Goal: Find specific page/section: Find specific page/section

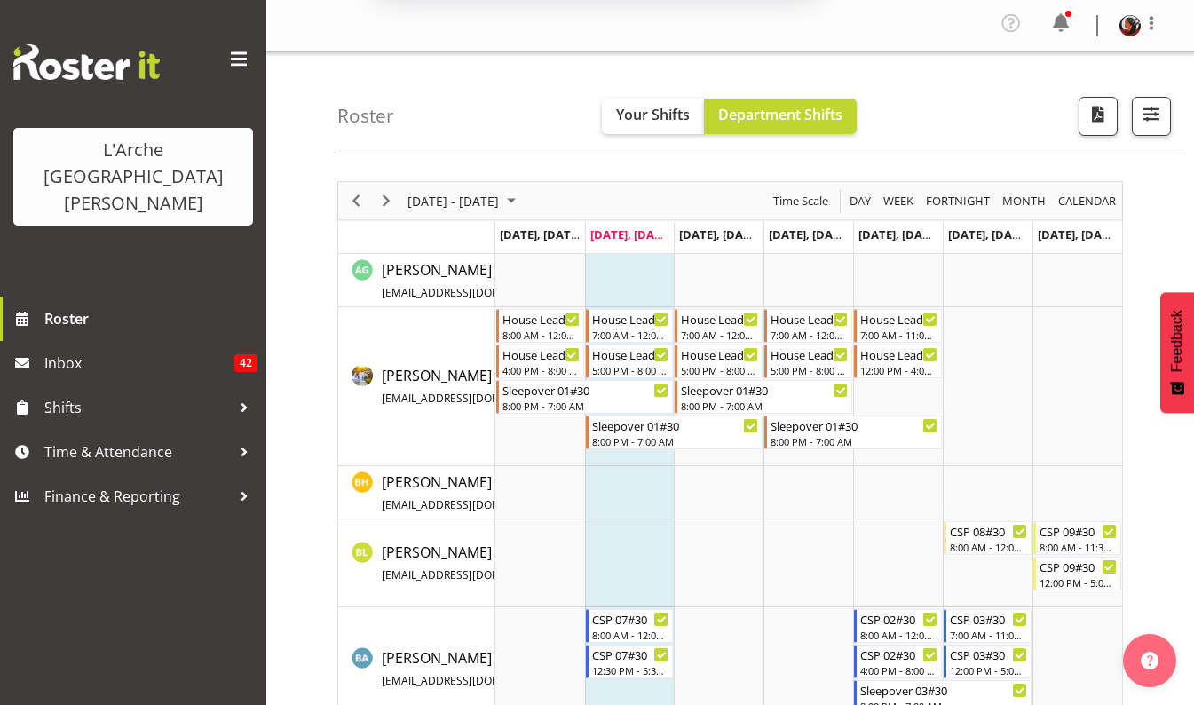
click at [1147, 123] on div "Subscribe to our notifications for the latest news and updates. You can disable…" at bounding box center [597, 79] width 1194 height 158
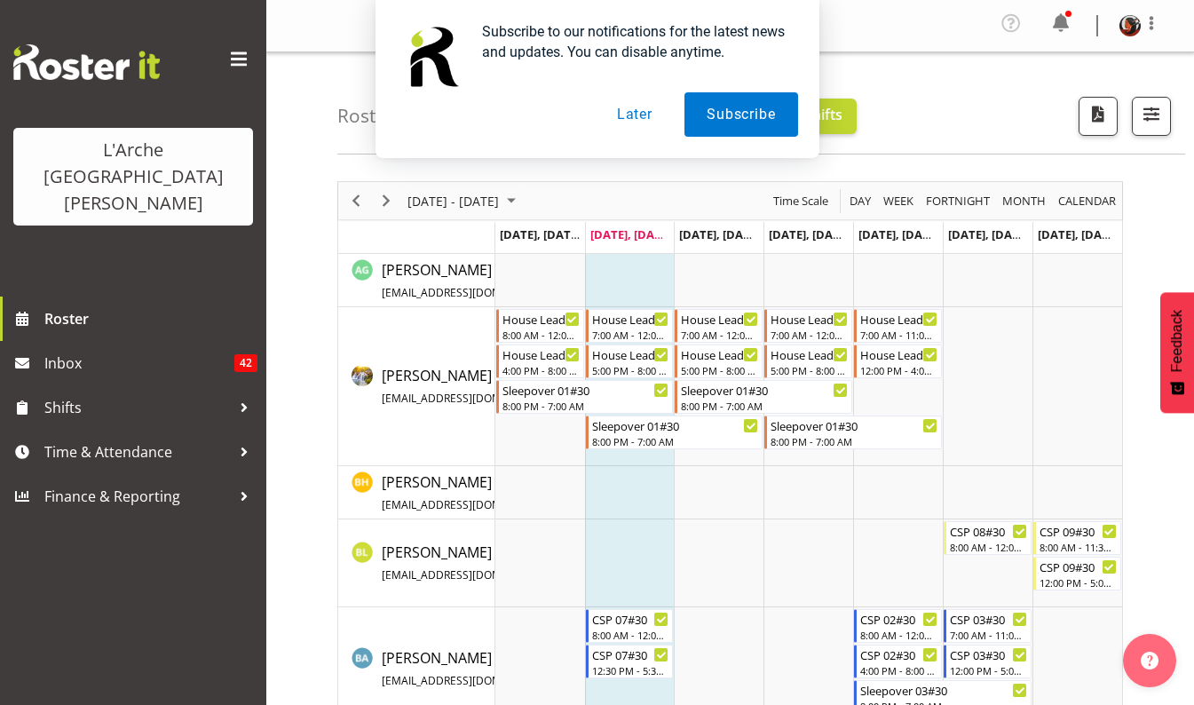
click at [1024, 113] on div "Subscribe to our notifications for the latest news and updates. You can disable…" at bounding box center [597, 79] width 1194 height 158
click at [633, 115] on button "Later" at bounding box center [635, 114] width 80 height 44
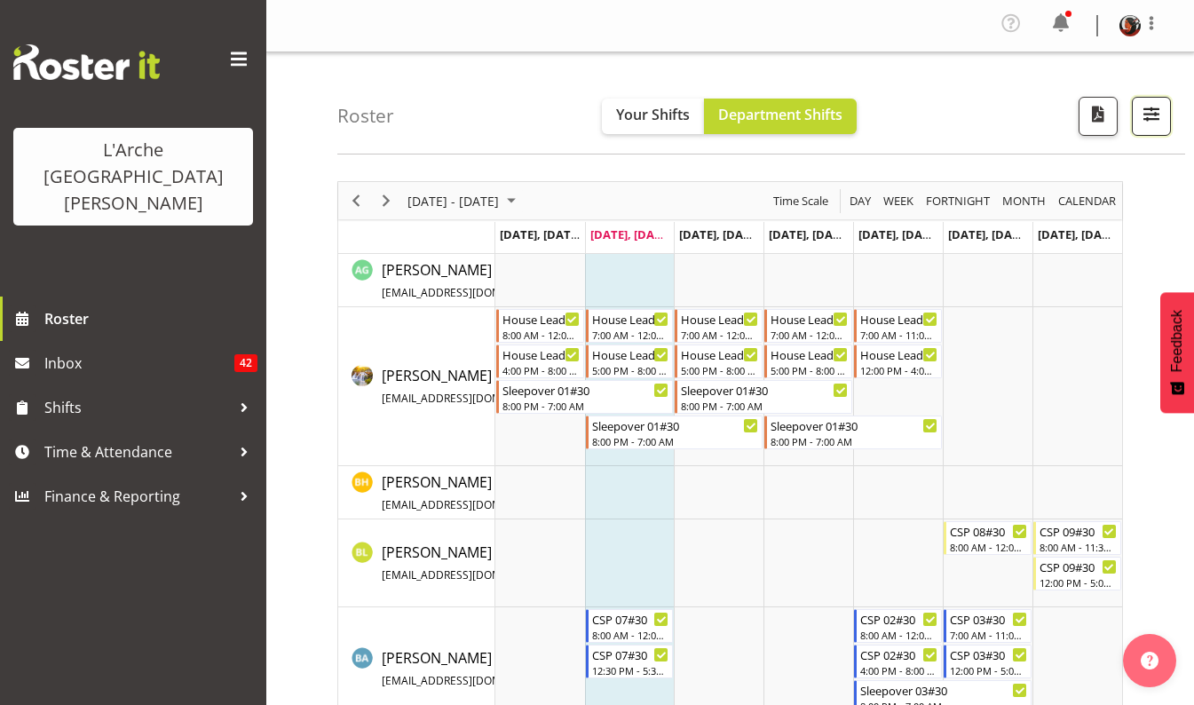
click at [1144, 122] on span "button" at bounding box center [1151, 113] width 23 height 23
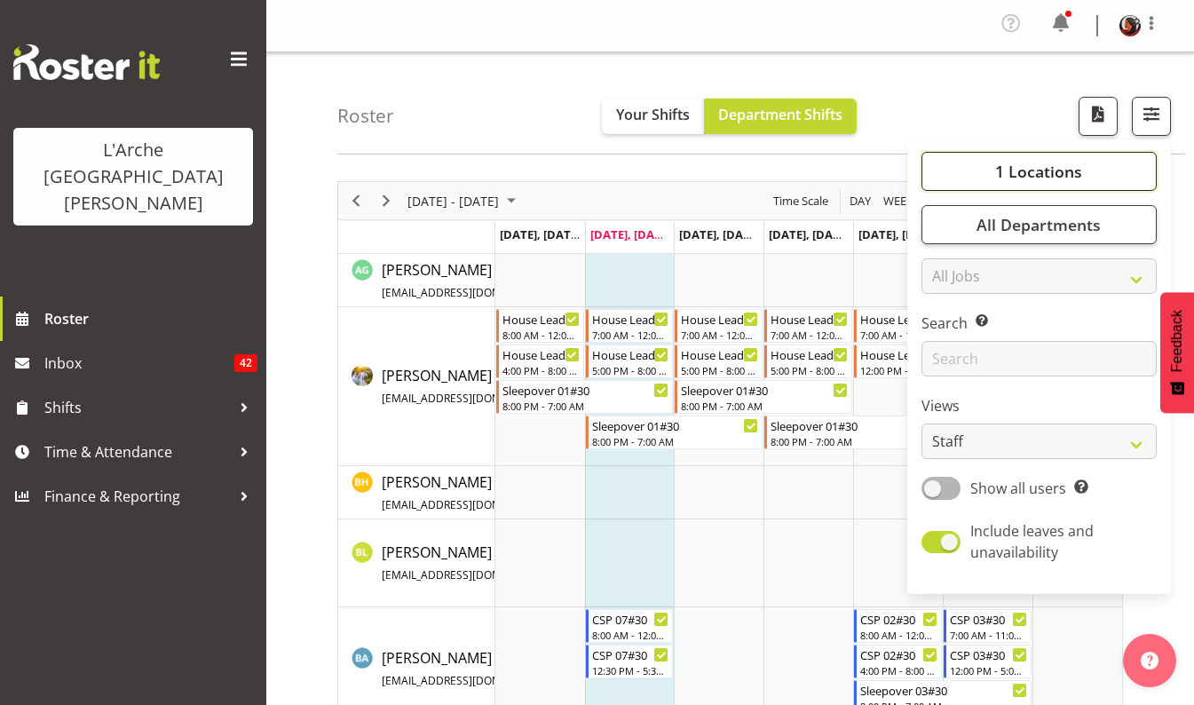
click at [1050, 170] on span "1 Locations" at bounding box center [1038, 171] width 87 height 21
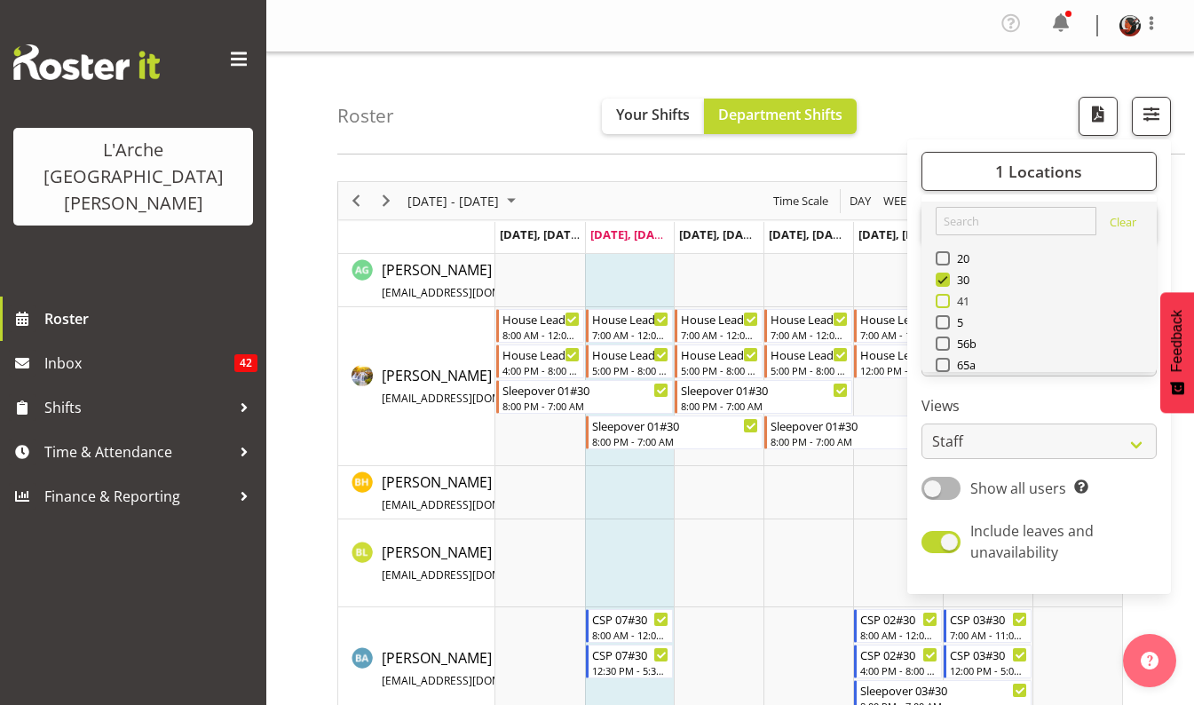
click at [946, 297] on span at bounding box center [943, 301] width 14 height 14
click at [946, 297] on input "41" at bounding box center [942, 302] width 12 height 12
checkbox input "true"
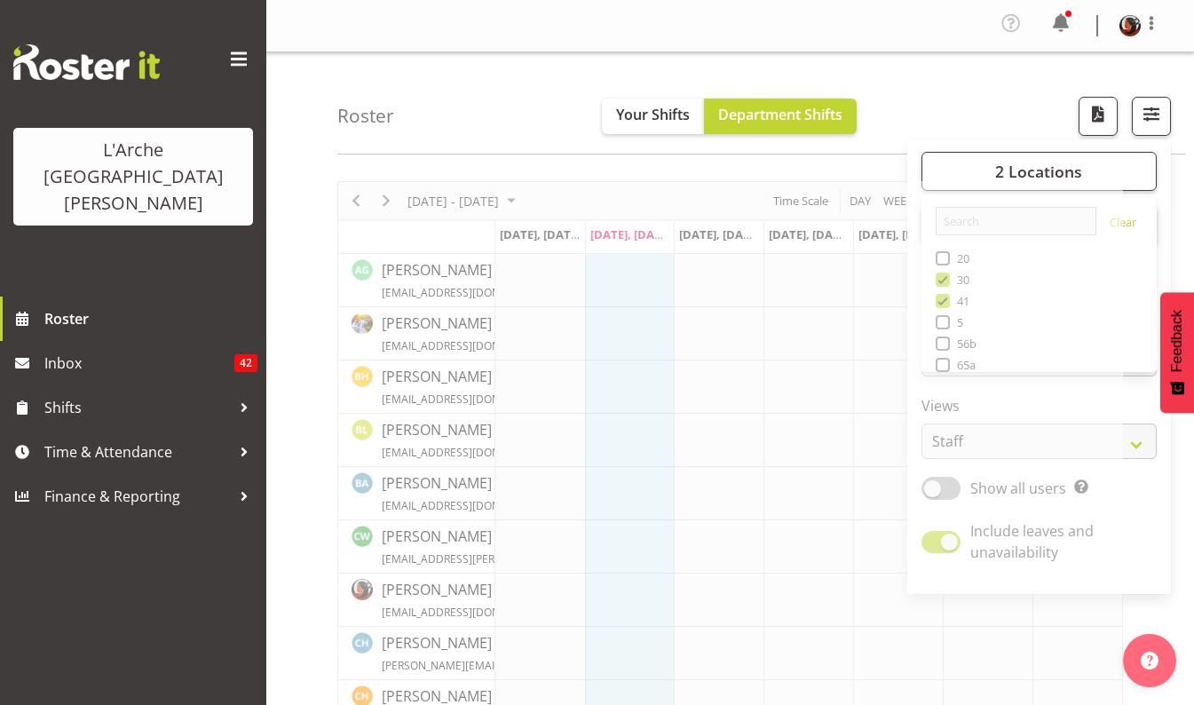
click at [966, 117] on div "Roster Your Shifts Department Shifts 2 Locations Clear 20 30 41 5 56b 65a 73 Ar…" at bounding box center [761, 103] width 848 height 102
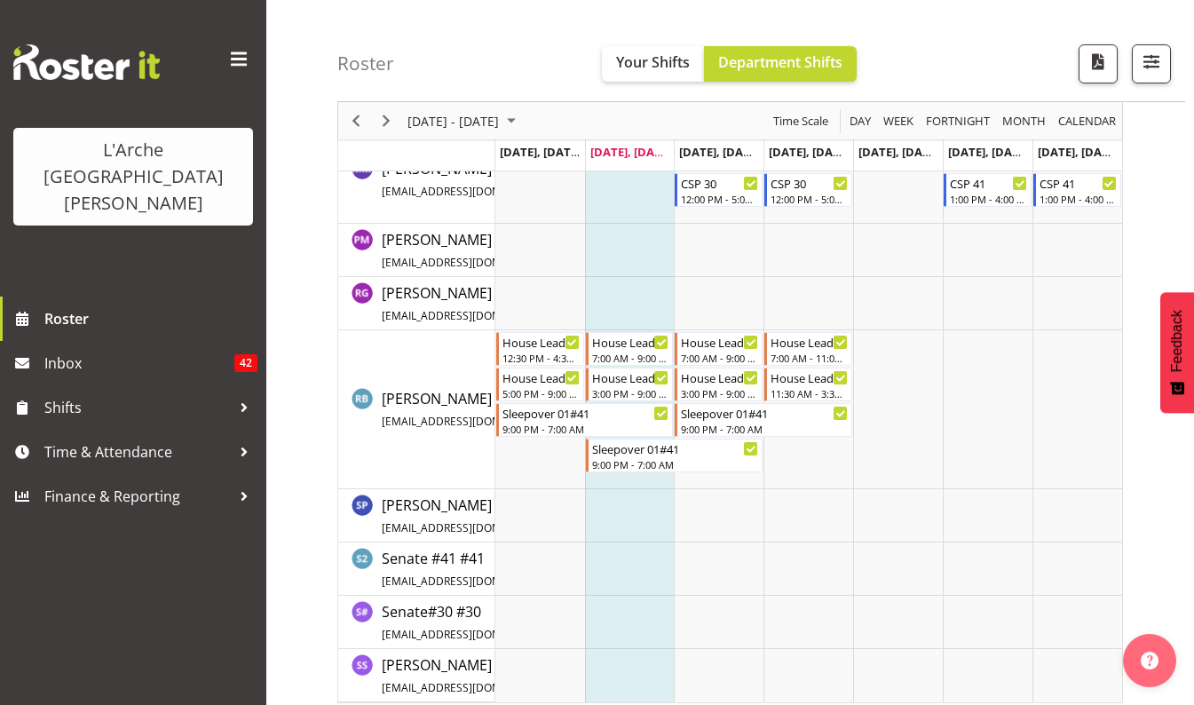
scroll to position [1686, 0]
